Goal: Navigation & Orientation: Find specific page/section

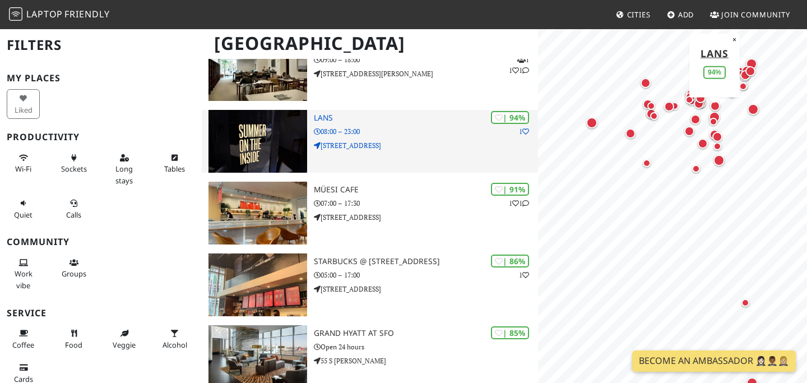
scroll to position [273, 0]
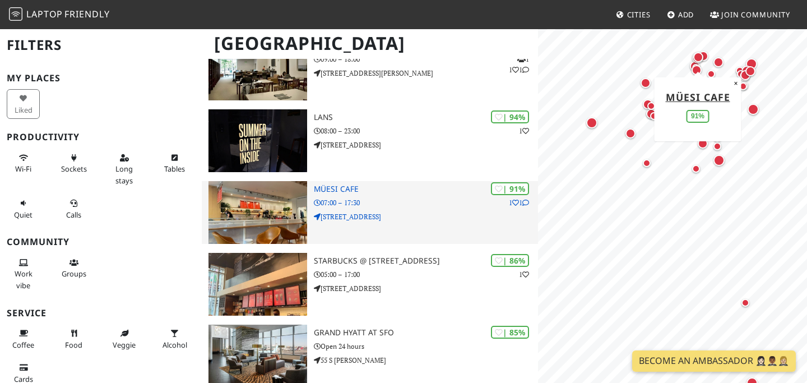
click at [517, 208] on p "1 1" at bounding box center [519, 202] width 20 height 11
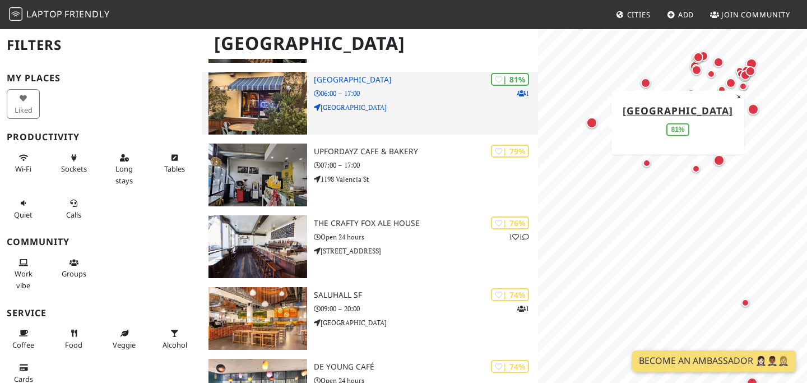
scroll to position [619, 0]
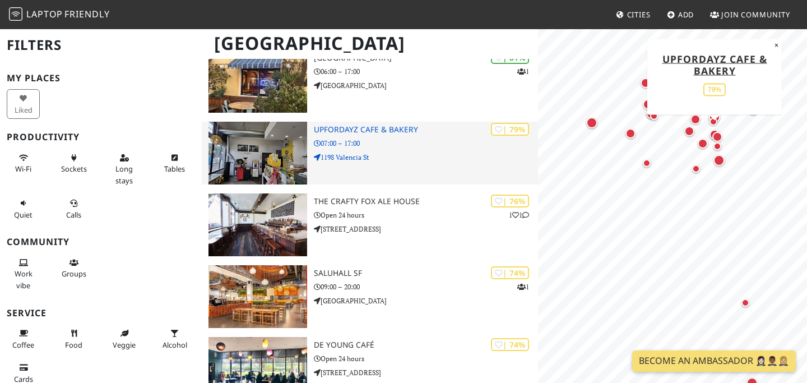
click at [271, 184] on img at bounding box center [257, 153] width 99 height 63
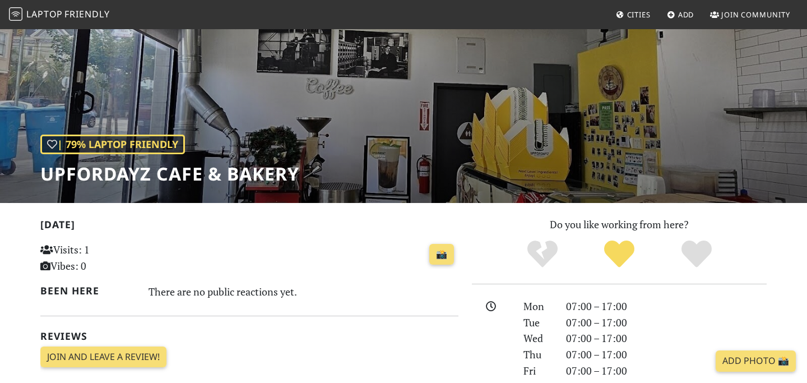
scroll to position [57, 0]
